Goal: Task Accomplishment & Management: Manage account settings

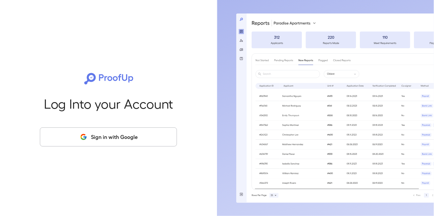
click at [114, 147] on button "Sign in with Google" at bounding box center [108, 136] width 137 height 19
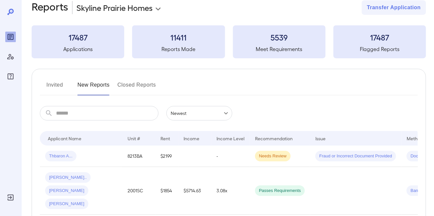
scroll to position [12, 0]
click at [53, 83] on button "Invited" at bounding box center [55, 88] width 30 height 16
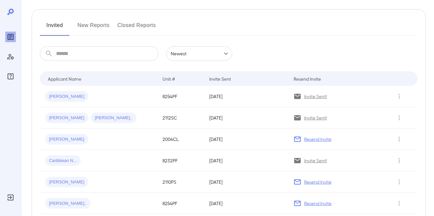
scroll to position [73, 0]
click at [402, 159] on icon "Row Actions" at bounding box center [398, 160] width 7 height 8
click at [94, 161] on div at bounding box center [217, 108] width 434 height 216
click at [394, 161] on button "Row Actions" at bounding box center [399, 160] width 11 height 11
click at [386, 174] on li "View Application" at bounding box center [402, 173] width 52 height 11
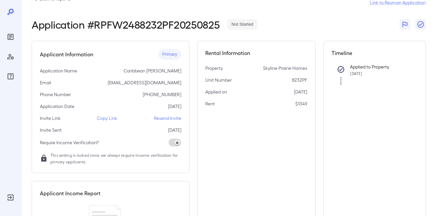
scroll to position [16, 0]
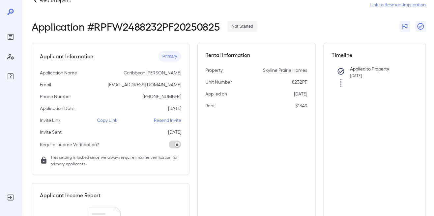
click at [168, 118] on p "Resend Invite" at bounding box center [167, 120] width 27 height 7
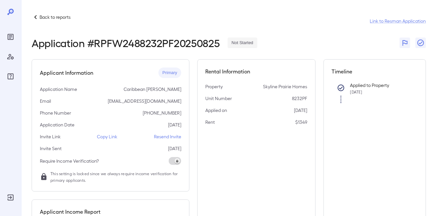
scroll to position [3, 0]
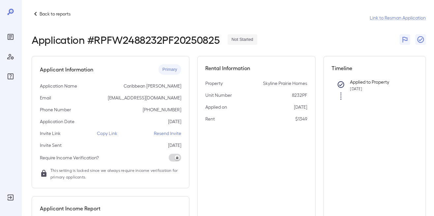
click at [54, 16] on p "Back to reports" at bounding box center [55, 14] width 31 height 7
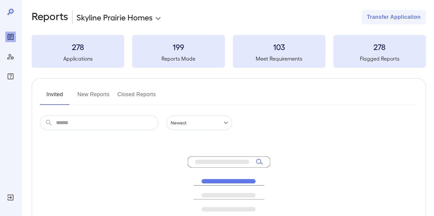
click at [99, 99] on button "New Reports" at bounding box center [93, 97] width 32 height 16
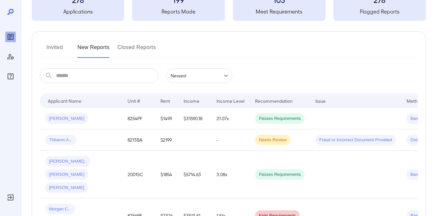
scroll to position [51, 0]
click at [91, 119] on div "[PERSON_NAME]" at bounding box center [81, 118] width 72 height 11
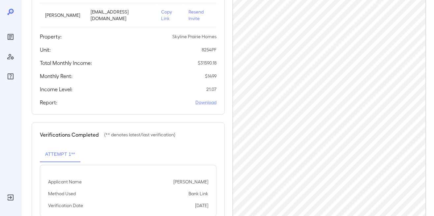
scroll to position [121, 0]
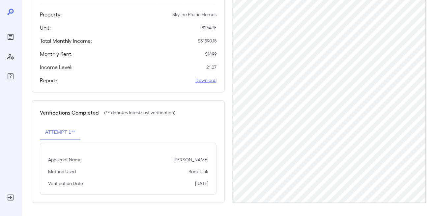
click at [198, 79] on link "Download" at bounding box center [205, 80] width 21 height 7
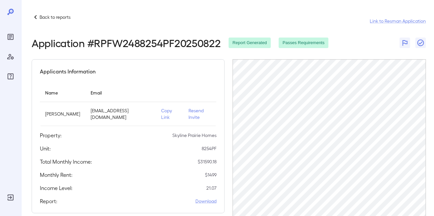
click at [61, 17] on p "Back to reports" at bounding box center [55, 17] width 31 height 7
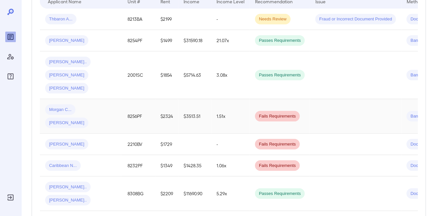
scroll to position [149, 0]
click at [62, 163] on span "Caribbean N..." at bounding box center [63, 166] width 36 height 6
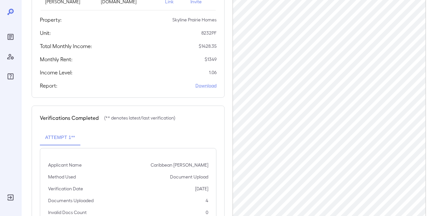
scroll to position [125, 0]
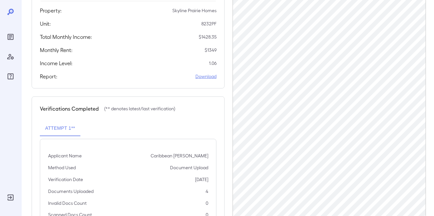
click at [203, 76] on link "Download" at bounding box center [205, 76] width 21 height 7
